Goal: Navigation & Orientation: Find specific page/section

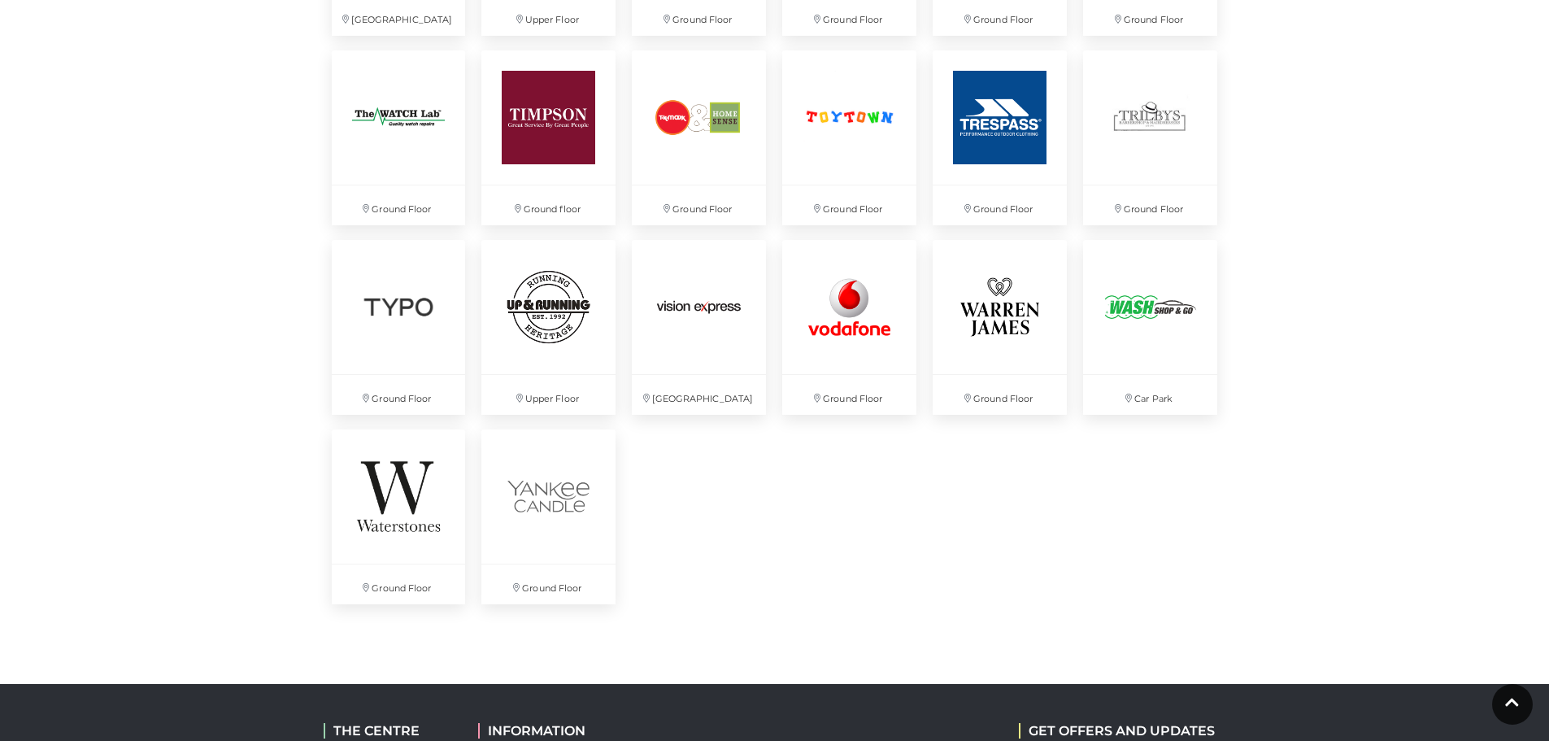
scroll to position [4227, 0]
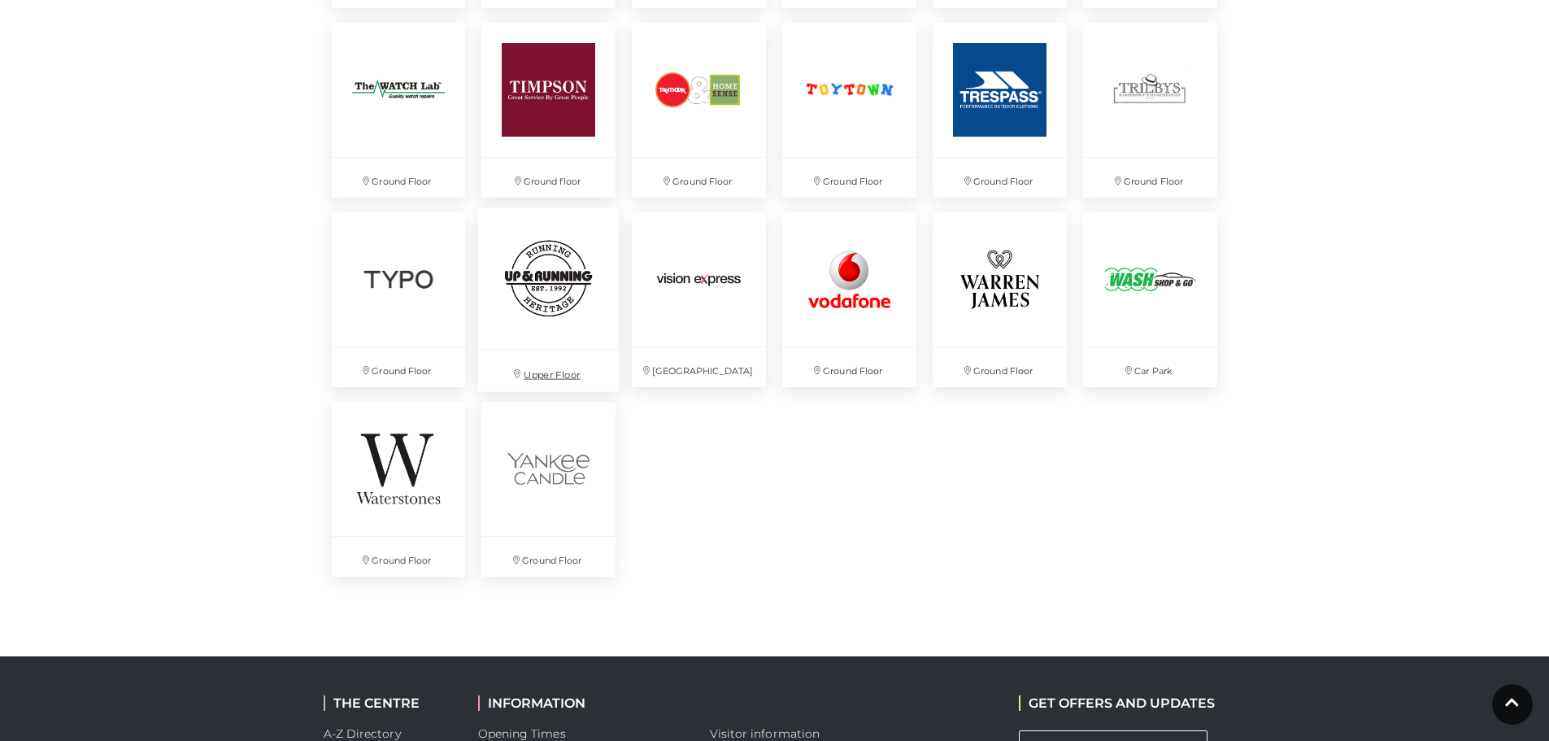
click at [535, 299] on img at bounding box center [548, 277] width 141 height 141
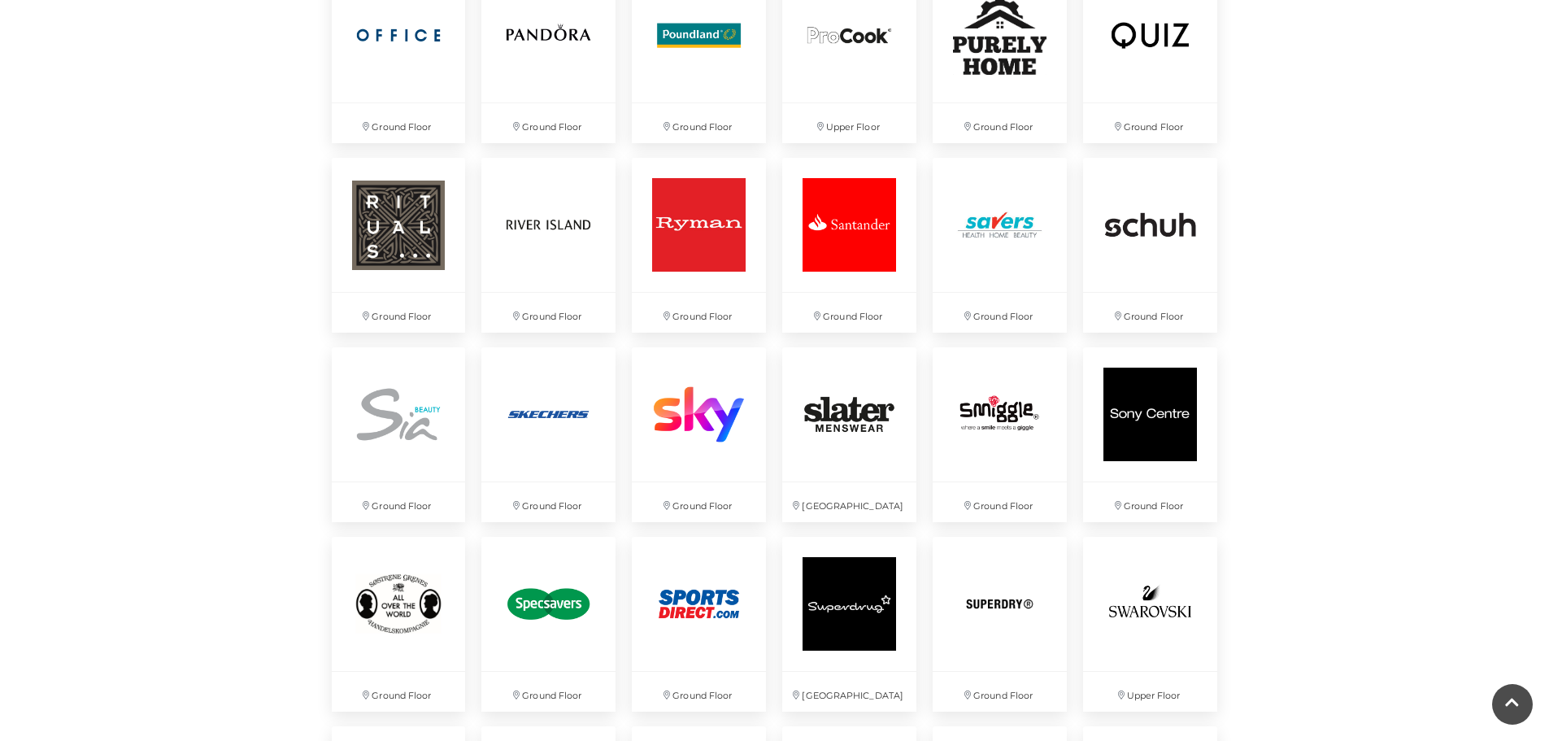
scroll to position [3333, 0]
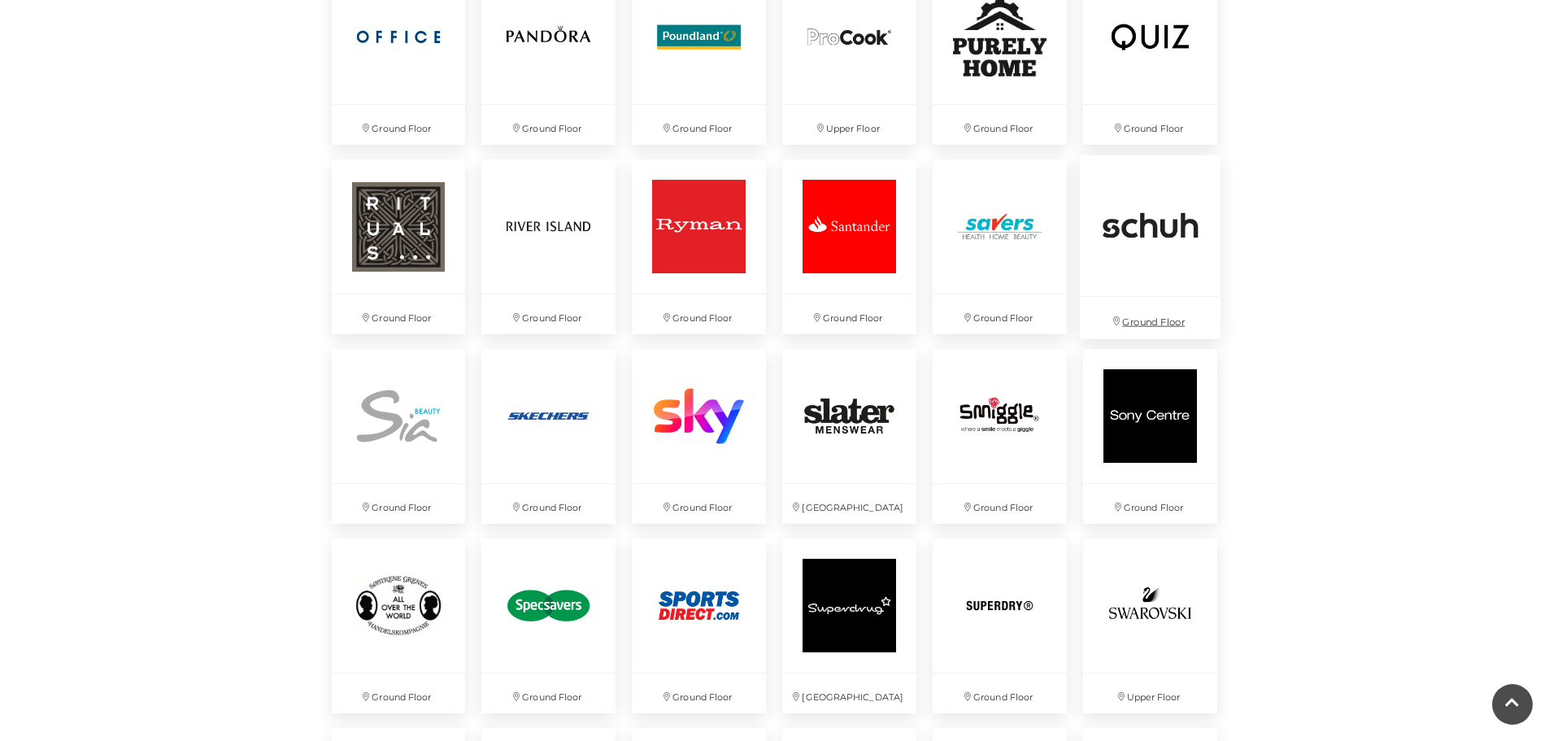
click at [1180, 242] on img at bounding box center [1150, 225] width 141 height 141
click at [1166, 54] on img at bounding box center [1150, 36] width 141 height 141
click at [419, 72] on img at bounding box center [398, 36] width 141 height 141
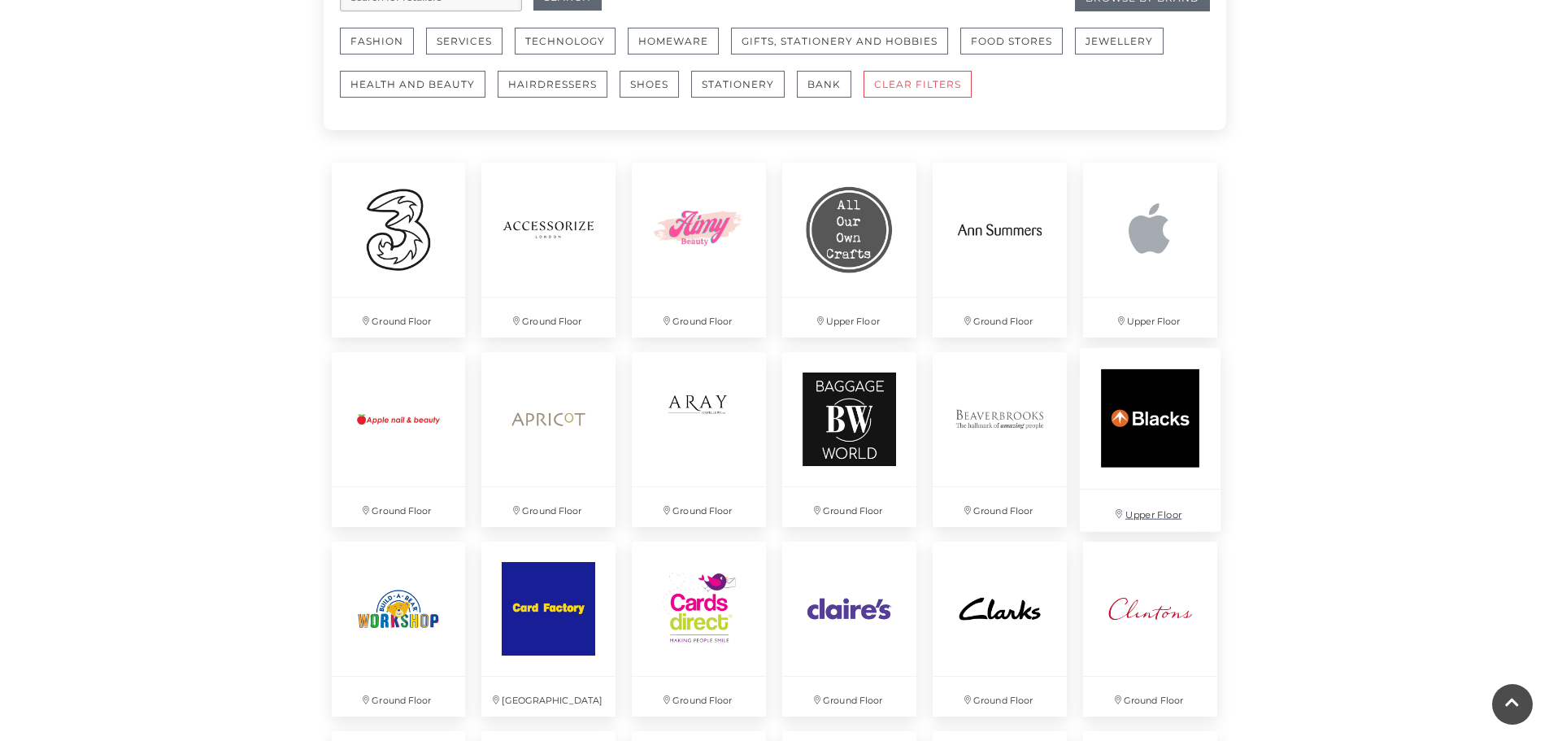
scroll to position [1057, 0]
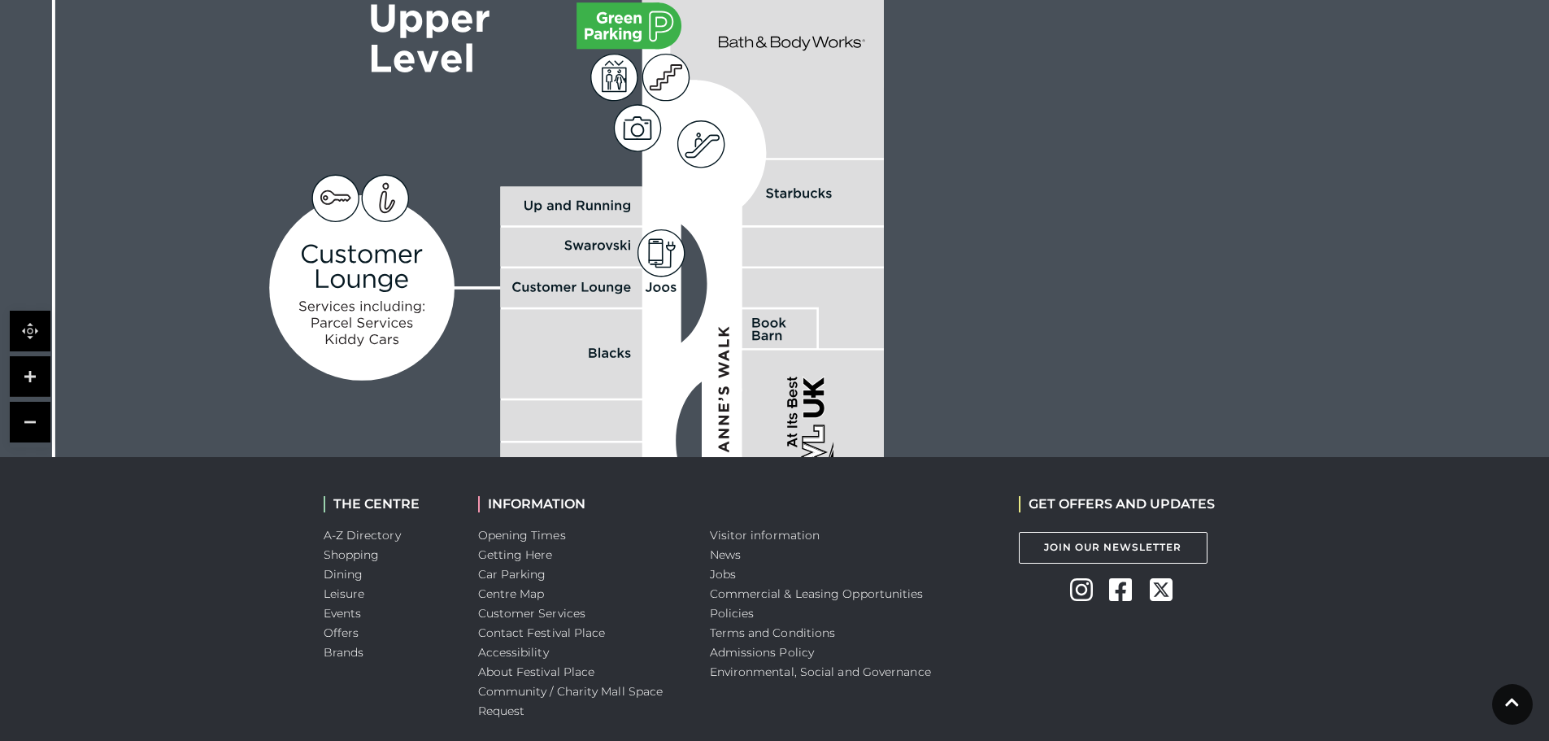
scroll to position [1428, 0]
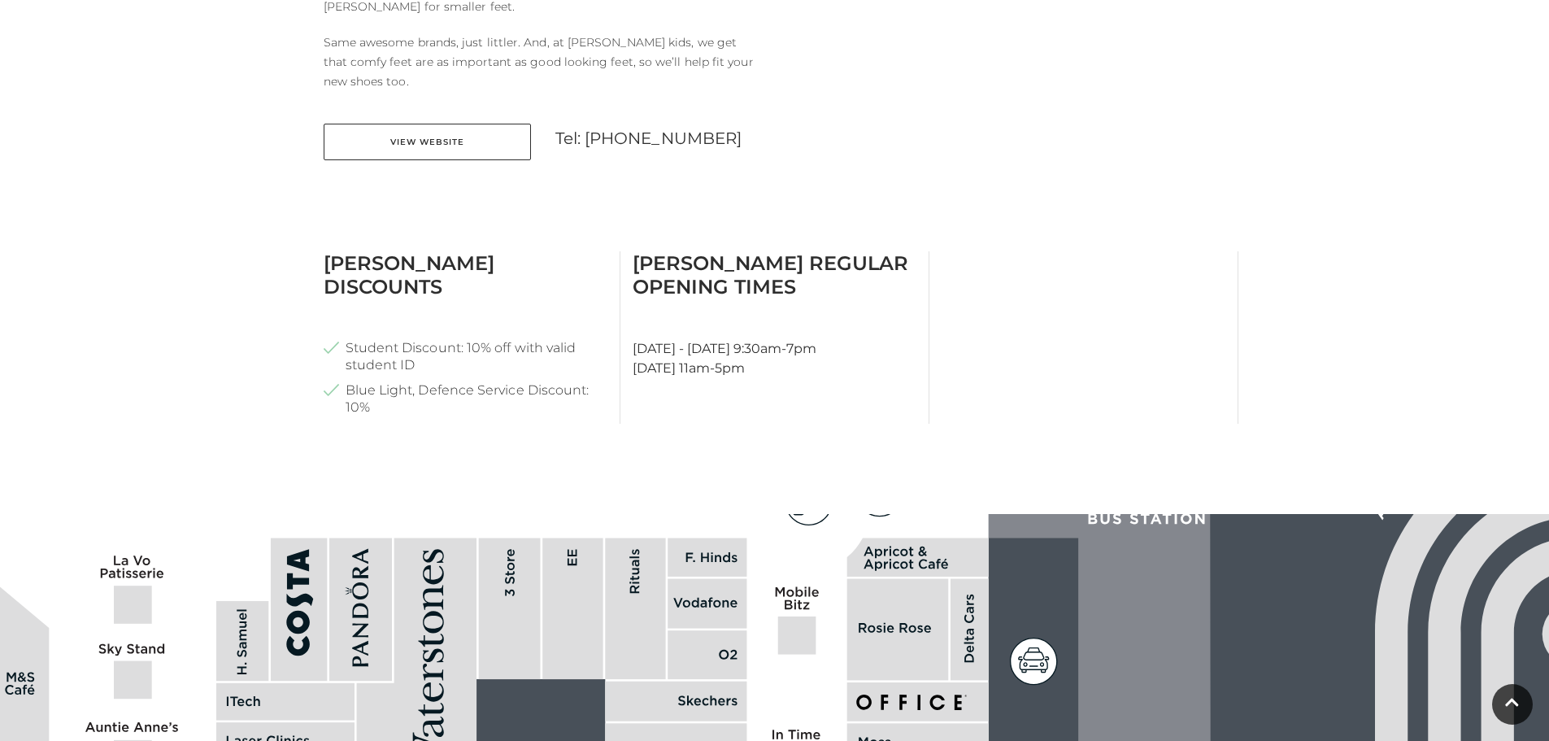
scroll to position [488, 0]
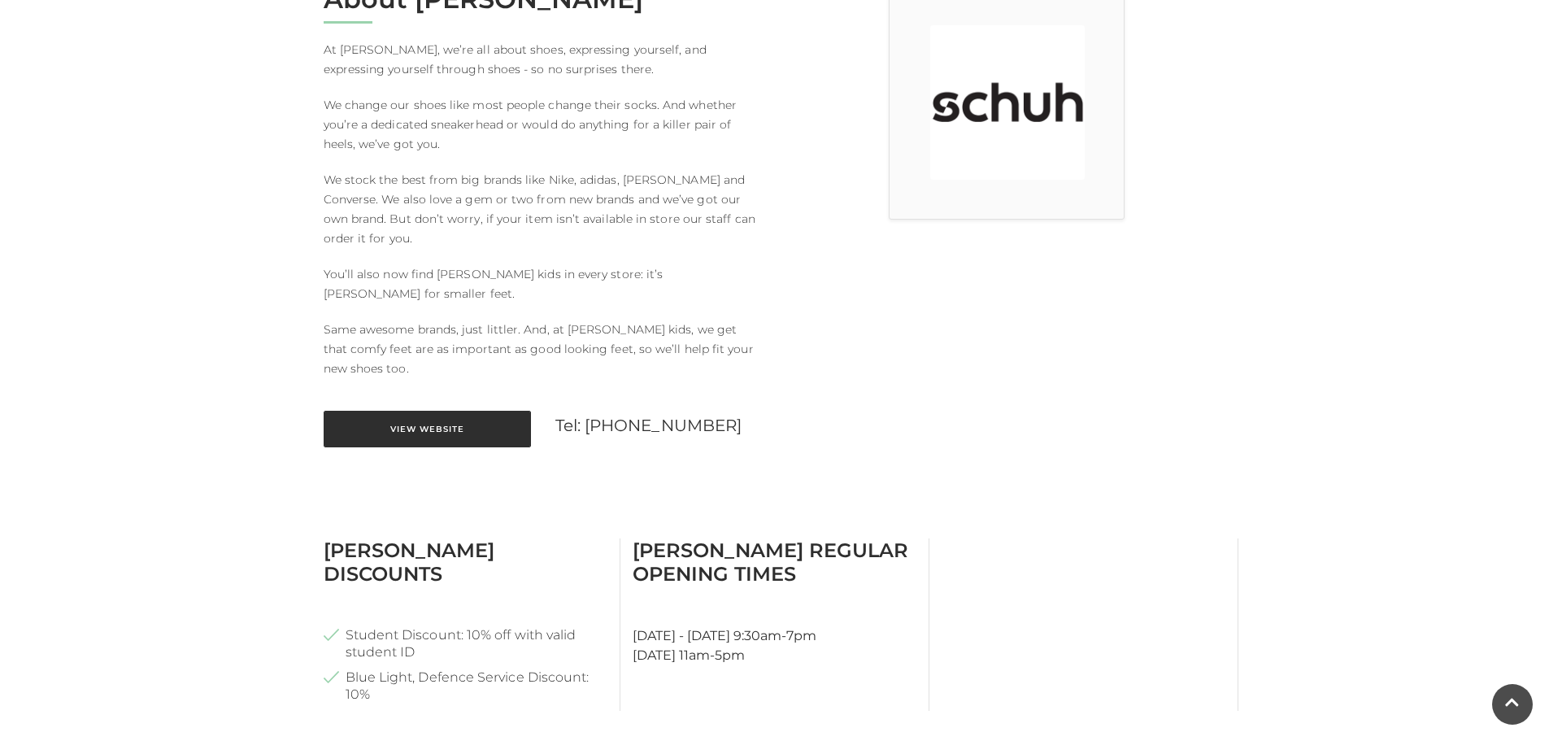
click at [455, 411] on link "View Website" at bounding box center [427, 429] width 207 height 37
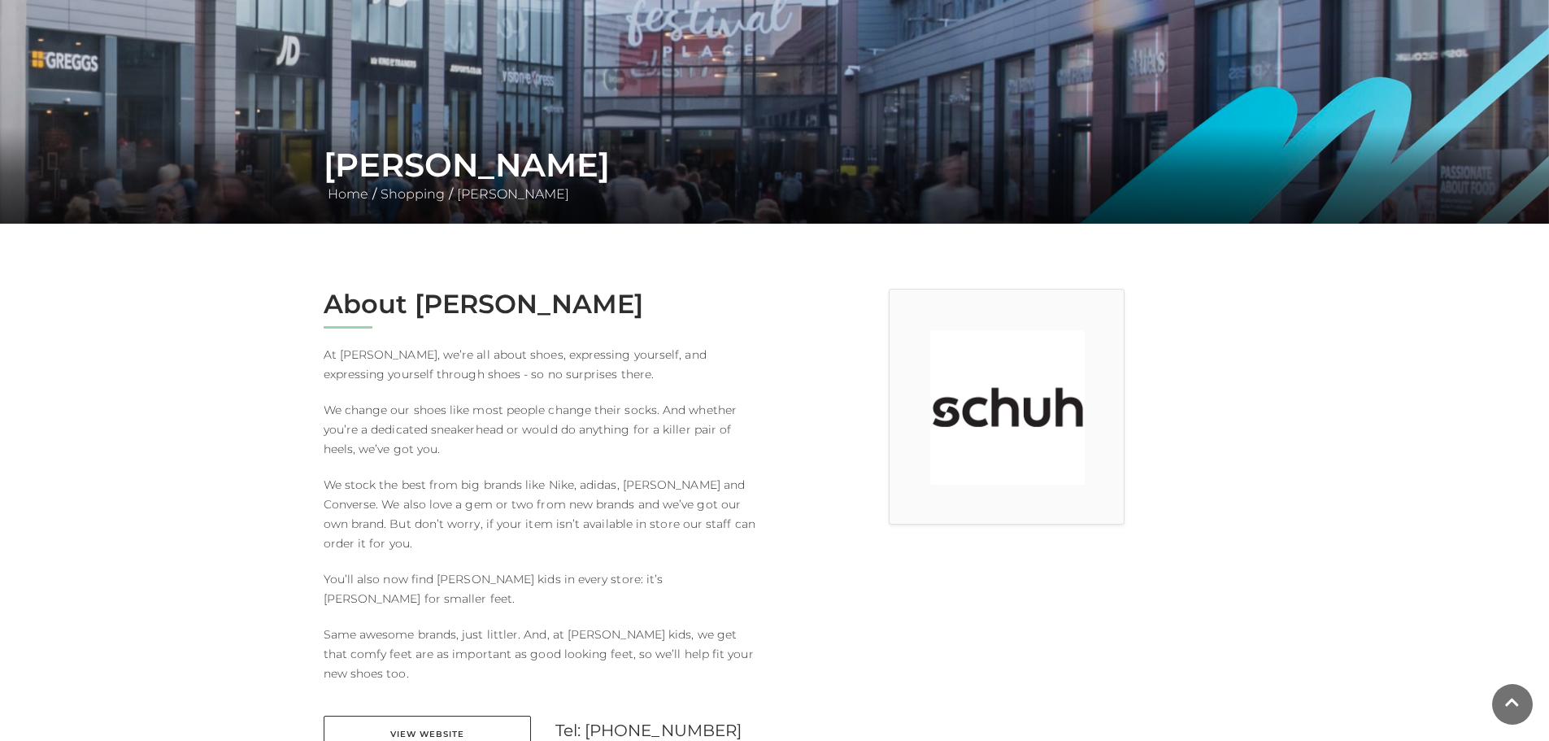
scroll to position [406, 0]
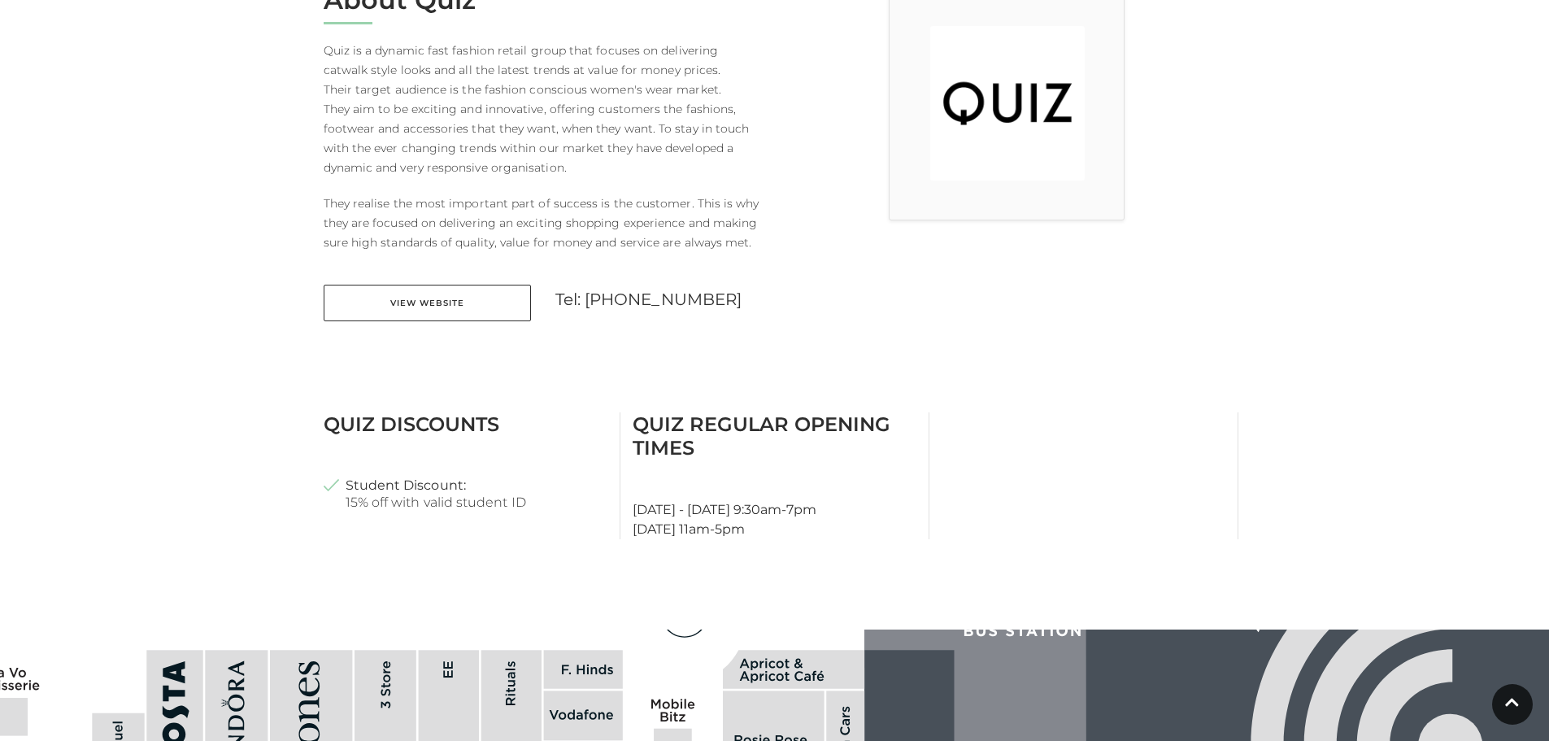
scroll to position [488, 0]
click at [415, 315] on link "View Website" at bounding box center [427, 302] width 207 height 37
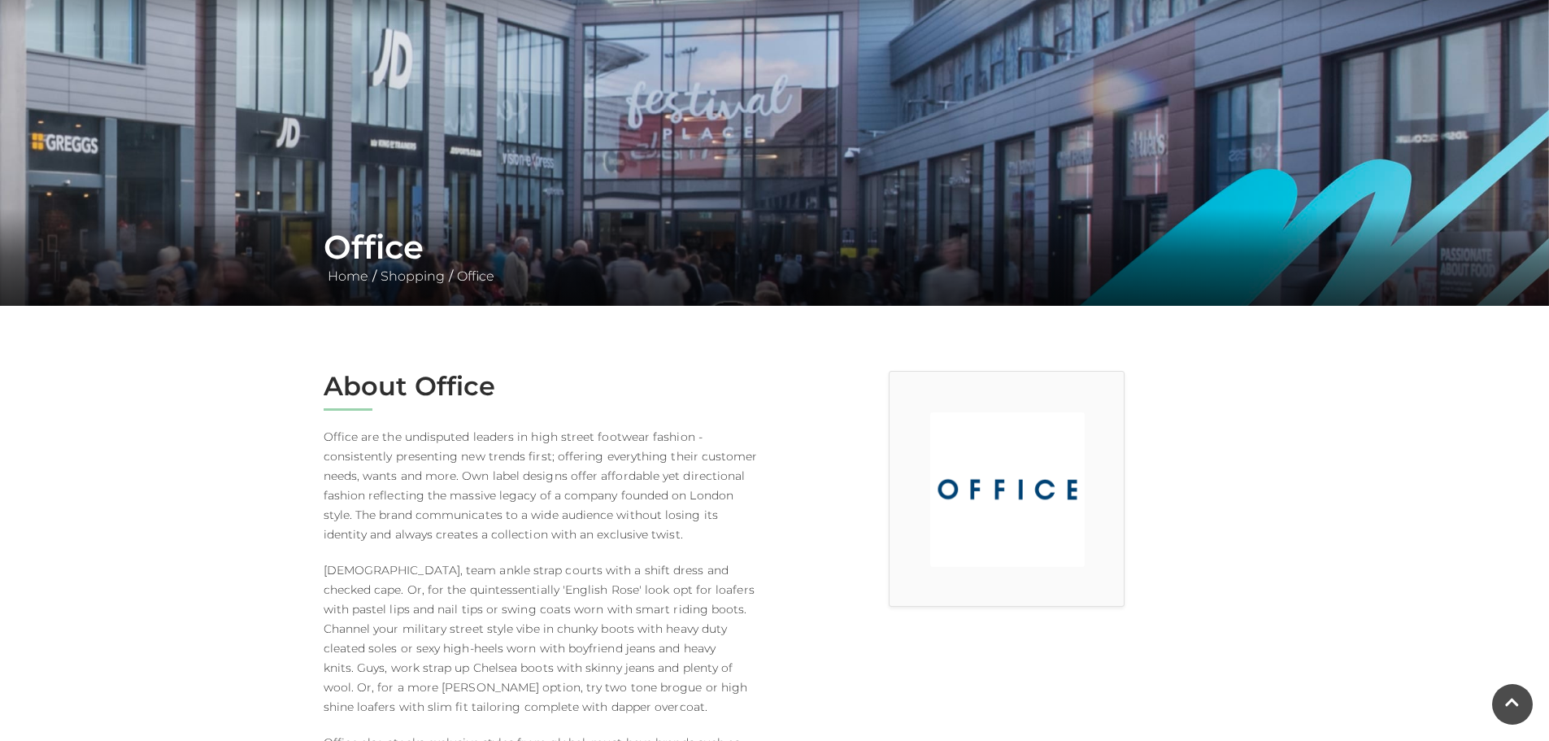
scroll to position [488, 0]
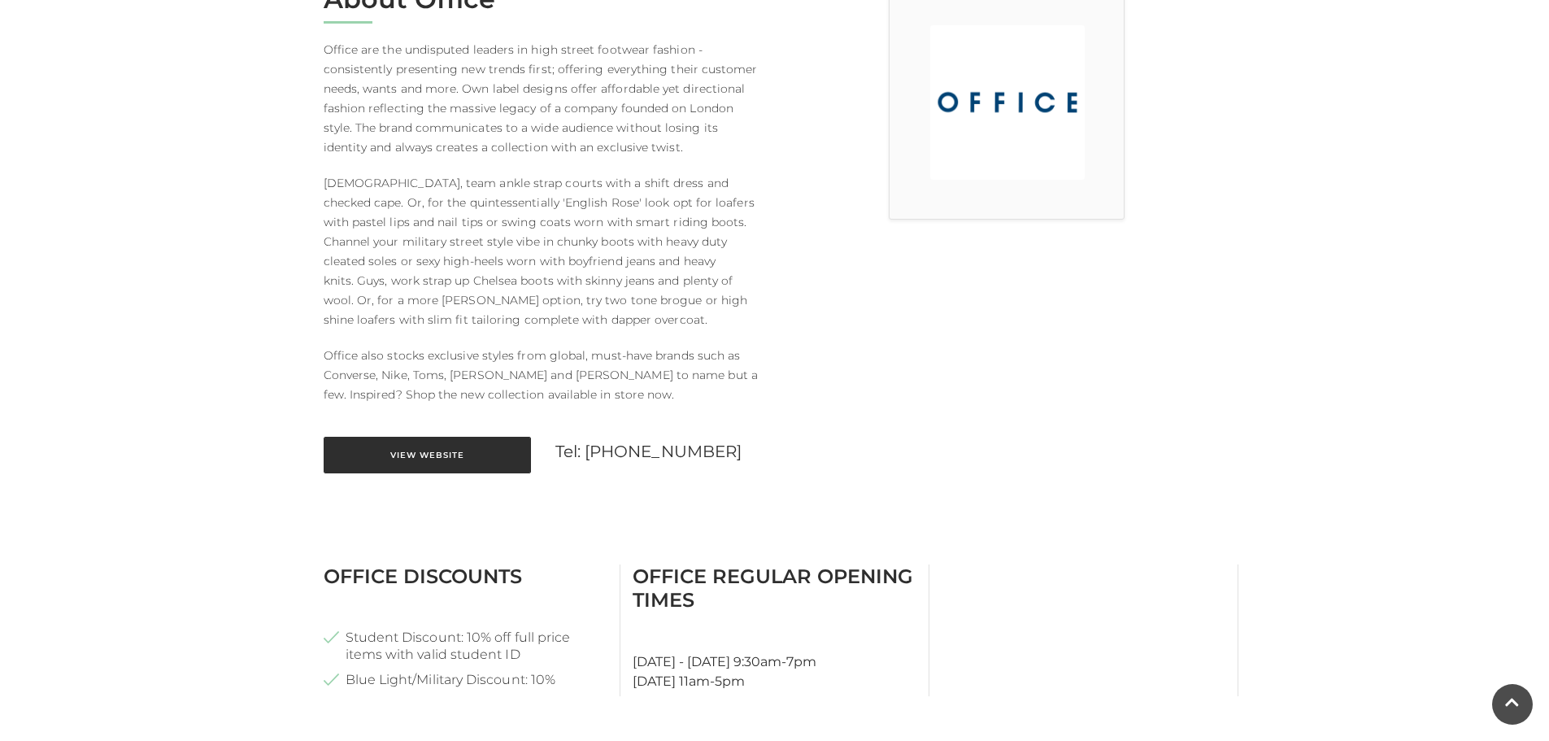
click at [440, 448] on link "View Website" at bounding box center [427, 455] width 207 height 37
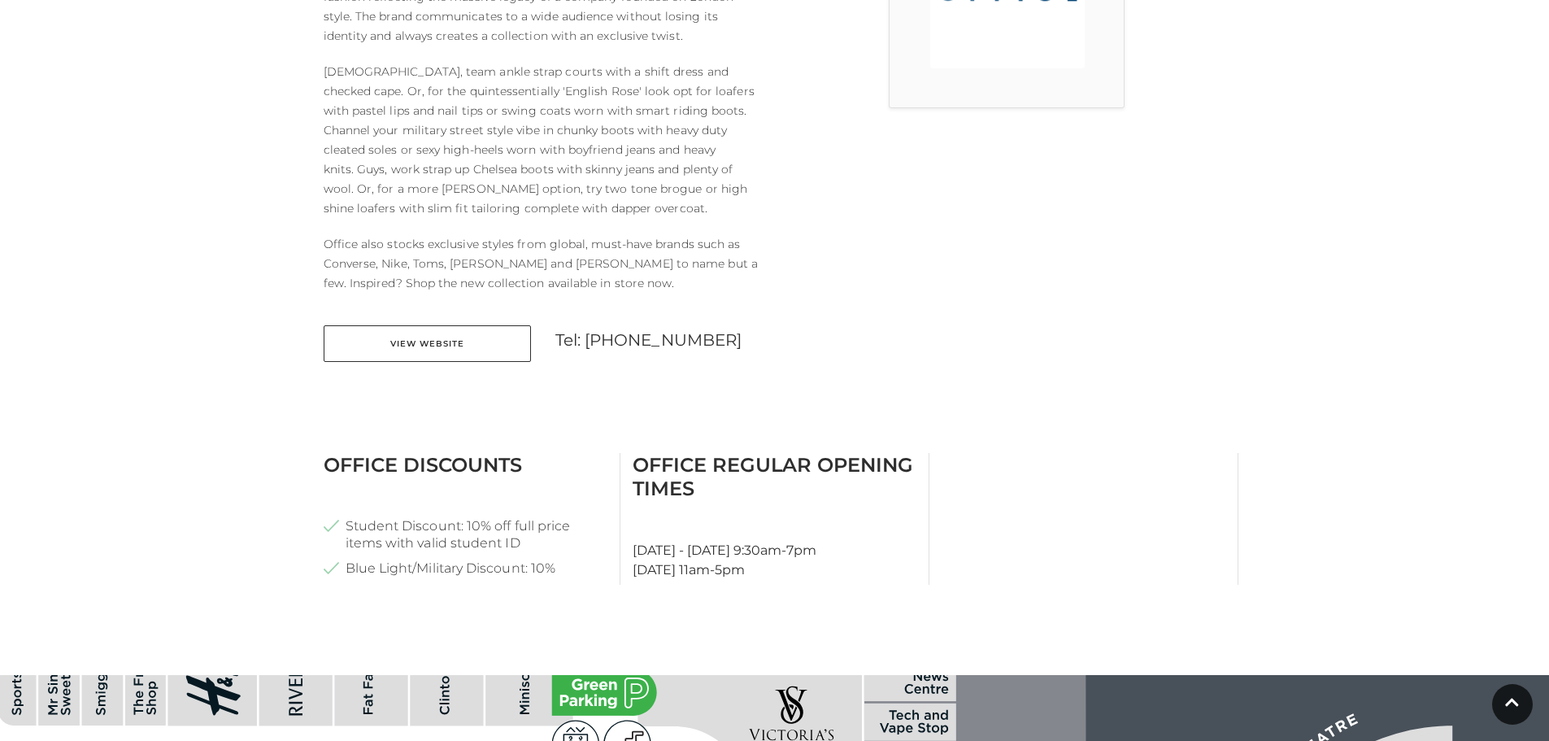
scroll to position [813, 0]
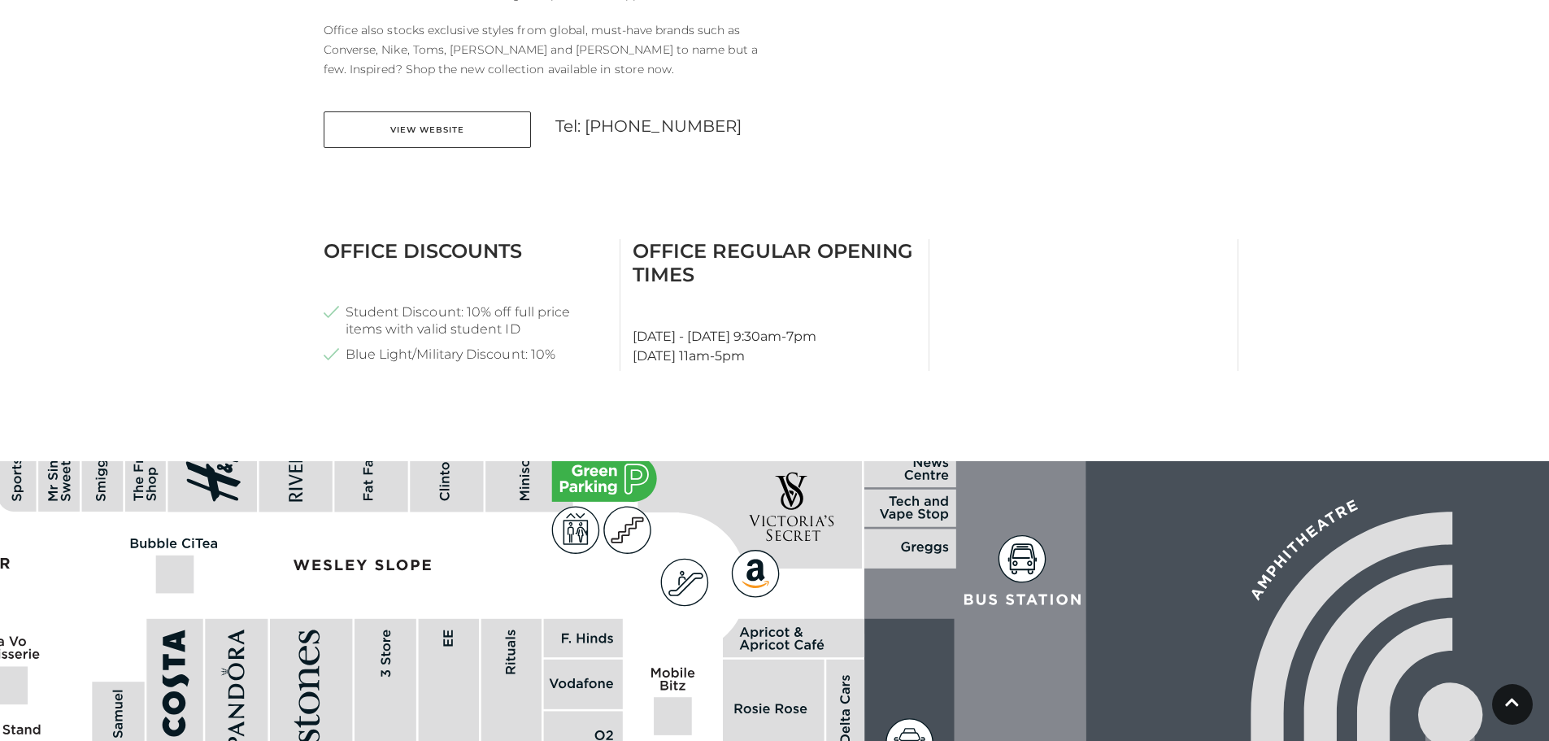
scroll to position [434, 0]
